Goal: Information Seeking & Learning: Learn about a topic

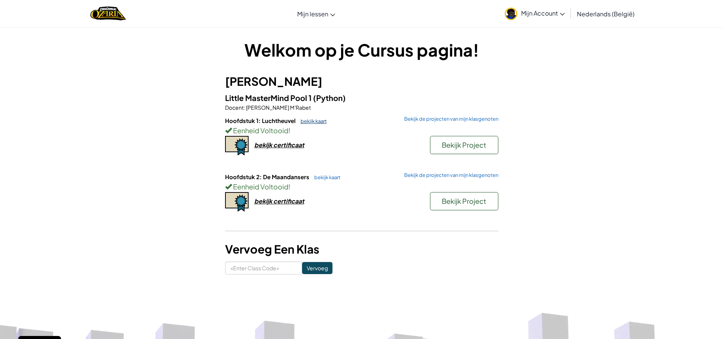
click at [314, 122] on link "bekijk kaart" at bounding box center [312, 121] width 30 height 6
click at [325, 179] on link "bekijk kaart" at bounding box center [326, 177] width 30 height 6
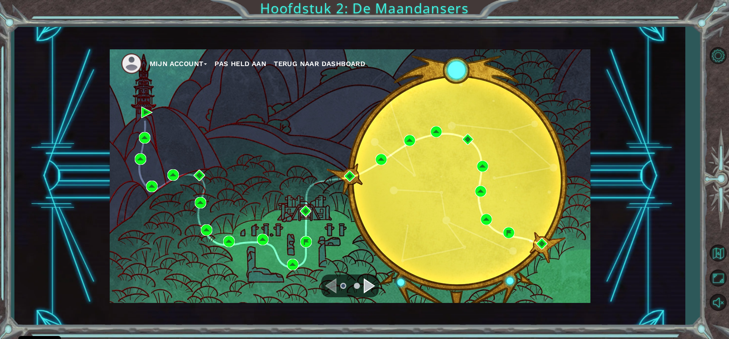
click at [367, 283] on div "Navigate to the next page" at bounding box center [369, 285] width 11 height 15
